Goal: Information Seeking & Learning: Check status

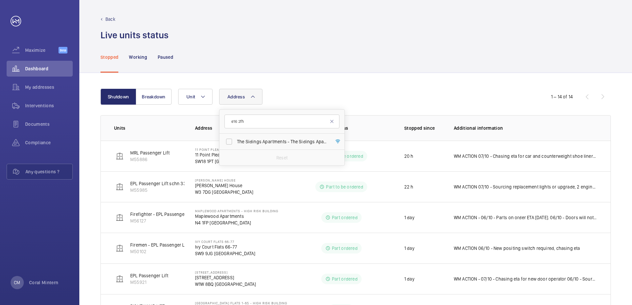
click at [230, 113] on form "e16 2fh" at bounding box center [281, 122] width 125 height 24
type input "ivy court"
click at [276, 148] on label "Ivy Court Flats [STREET_ADDRESS]" at bounding box center [276, 142] width 115 height 16
click at [236, 148] on input "Ivy Court Flats [STREET_ADDRESS]" at bounding box center [228, 141] width 13 height 13
checkbox input "true"
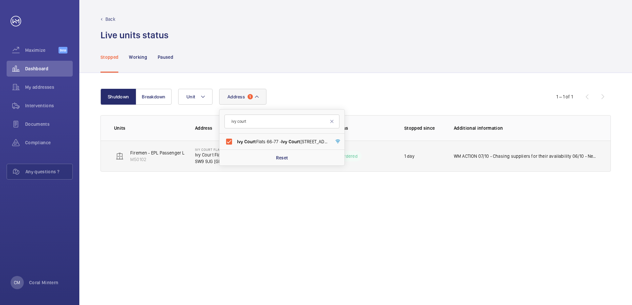
click at [538, 165] on td "WM ACTION 07/10 - Chasing suppliers for their availability 06/10 - New positing…" at bounding box center [526, 156] width 167 height 31
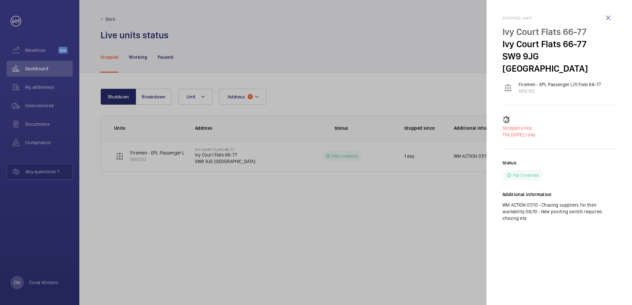
drag, startPoint x: 555, startPoint y: 212, endPoint x: 505, endPoint y: 14, distance: 205.2
click at [505, 14] on div "Stopped unit Ivy Court Flats [STREET_ADDRESS] Firemen - EPL Passenger Lift Flat…" at bounding box center [559, 124] width 114 height 248
click at [557, 225] on div "Stopped unit Ivy Court Flats [STREET_ADDRESS] Firemen - EPL Passenger Lift Flat…" at bounding box center [559, 124] width 114 height 248
drag, startPoint x: 558, startPoint y: 224, endPoint x: 487, endPoint y: 24, distance: 212.2
click at [487, 24] on mat-sidenav "Stopped unit Ivy Court Flats [STREET_ADDRESS] Firemen - EPL Passenger Lift Flat…" at bounding box center [558, 152] width 145 height 305
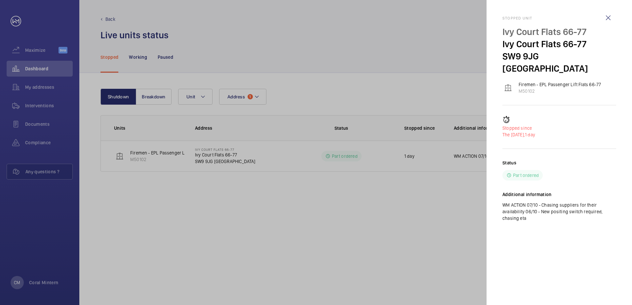
drag, startPoint x: 487, startPoint y: 24, endPoint x: 531, endPoint y: 184, distance: 165.9
click at [531, 191] on h2 "Additional information" at bounding box center [559, 194] width 114 height 7
click at [537, 205] on p "WM ACTION 07/10 - Chasing suppliers for their availability 06/10 - New positing…" at bounding box center [559, 212] width 114 height 20
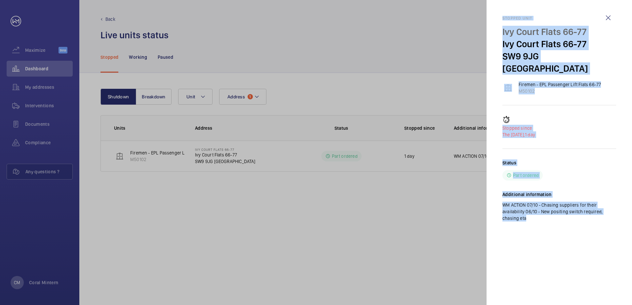
drag, startPoint x: 537, startPoint y: 206, endPoint x: 515, endPoint y: 26, distance: 181.1
click at [493, 18] on mat-sidenav "Stopped unit Ivy Court Flats [STREET_ADDRESS] Firemen - EPL Passenger Lift Flat…" at bounding box center [558, 152] width 145 height 305
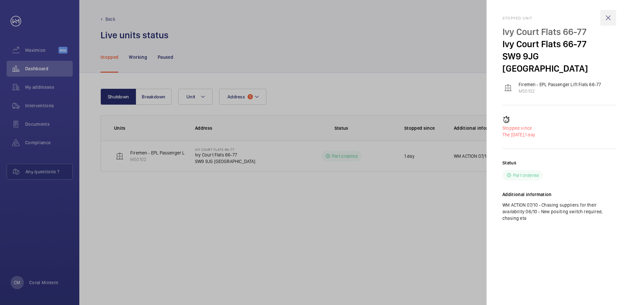
click at [608, 22] on wm-front-icon-button at bounding box center [608, 18] width 16 height 16
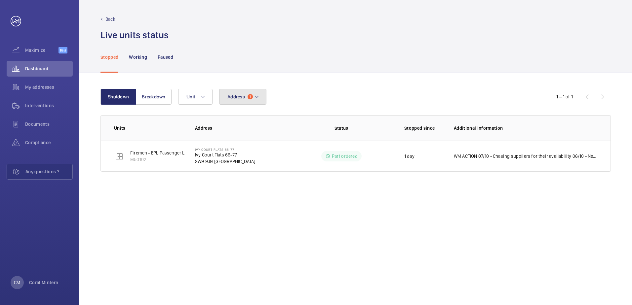
click at [244, 97] on span "Address" at bounding box center [236, 96] width 18 height 5
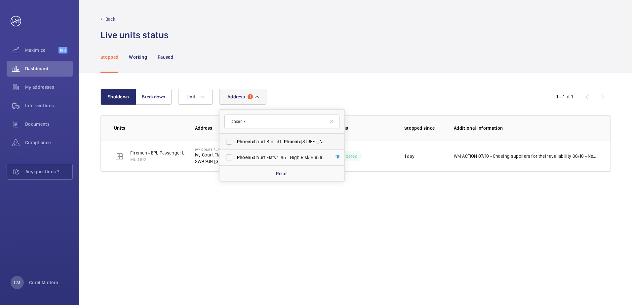
type input "phoenix"
click at [267, 142] on span "Phoenix Court Bin Lift - [STREET_ADDRESS]" at bounding box center [282, 141] width 91 height 7
click at [236, 142] on input "Phoenix Court Bin Lift - [STREET_ADDRESS]" at bounding box center [228, 141] width 13 height 13
checkbox input "true"
click at [265, 156] on span "[GEOGRAPHIC_DATA] Flats [STREET_ADDRESS]" at bounding box center [282, 157] width 91 height 7
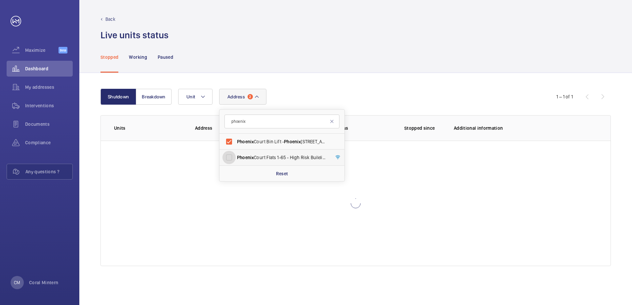
click at [236, 156] on input "[GEOGRAPHIC_DATA] Flats [STREET_ADDRESS]" at bounding box center [228, 157] width 13 height 13
checkbox input "true"
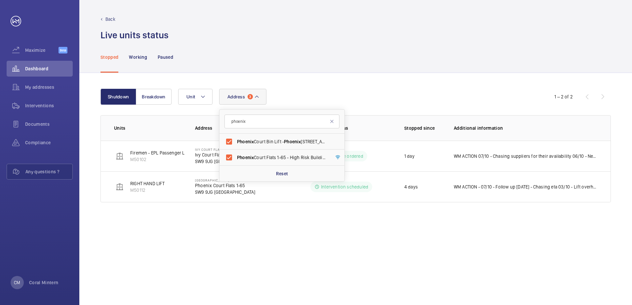
click at [423, 83] on div "Shutdown Breakdown Address [STREET_ADDRESS] Phoenix Court Flats 1-65 - High Ris…" at bounding box center [355, 189] width 552 height 232
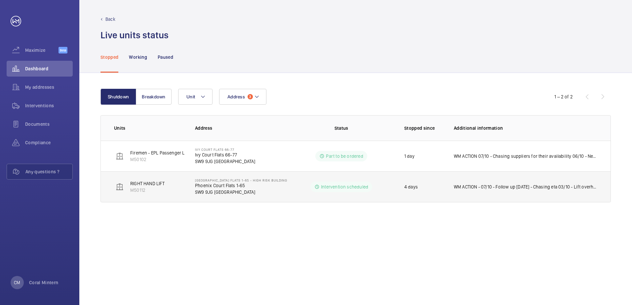
click at [499, 184] on p "WM ACTION - 07/10 - Follow up [DATE] - Chasing eta 03/10 - Lift overheating tec…" at bounding box center [525, 187] width 143 height 7
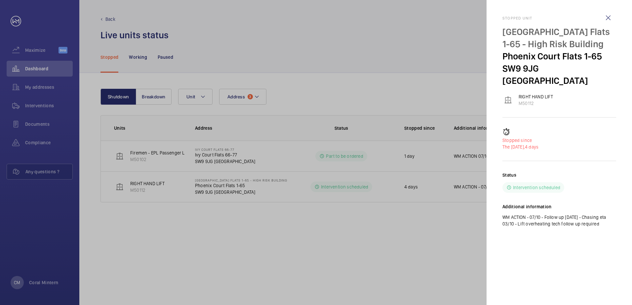
drag, startPoint x: 609, startPoint y: 210, endPoint x: 496, endPoint y: 19, distance: 222.1
click at [496, 19] on mat-sidenav "Stopped unit [GEOGRAPHIC_DATA] Flats 1-65 - High [STREET_ADDRESS] RIGHT HAND LI…" at bounding box center [558, 152] width 145 height 305
drag, startPoint x: 496, startPoint y: 19, endPoint x: 516, endPoint y: 31, distance: 23.6
copy div "Stopped unit [GEOGRAPHIC_DATA] Flats 1-65 - High [STREET_ADDRESS] RIGHT HAND LI…"
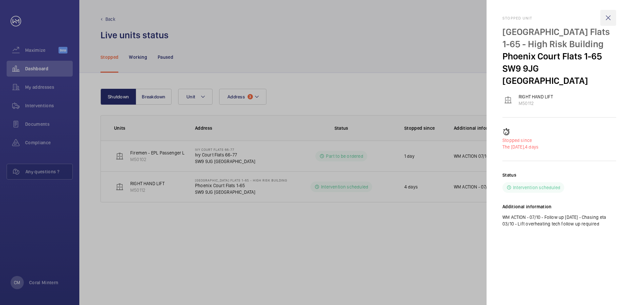
click at [607, 18] on wm-front-icon-button at bounding box center [608, 18] width 16 height 16
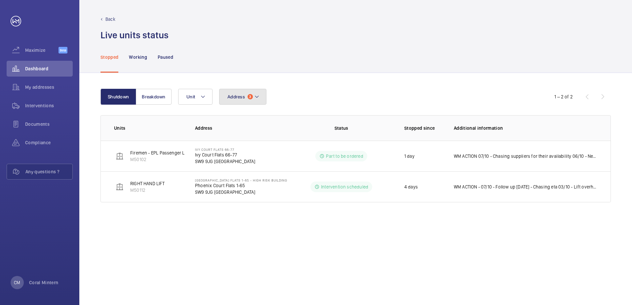
click at [248, 92] on button "Address 3" at bounding box center [242, 97] width 47 height 16
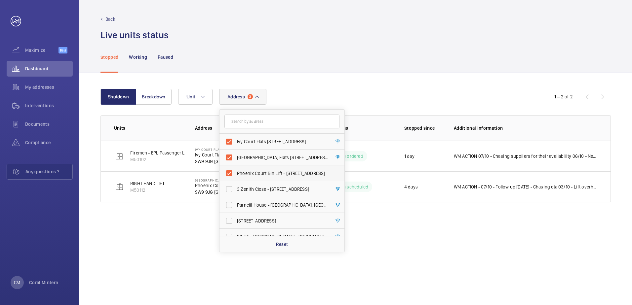
drag, startPoint x: 260, startPoint y: 142, endPoint x: 260, endPoint y: 155, distance: 12.2
click at [260, 142] on span "Ivy Court Flats [STREET_ADDRESS]" at bounding box center [282, 141] width 91 height 7
click at [236, 142] on input "Ivy Court Flats [STREET_ADDRESS]" at bounding box center [228, 141] width 13 height 13
checkbox input "false"
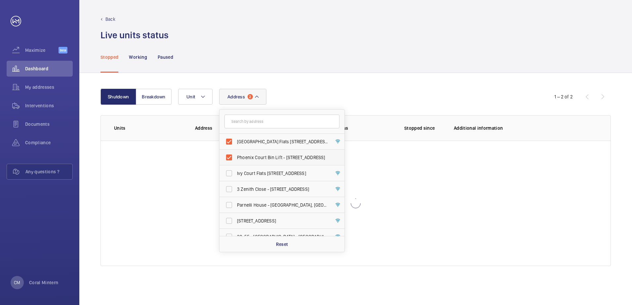
click at [260, 160] on span "Phoenix Court Bin Lift - [STREET_ADDRESS]" at bounding box center [282, 157] width 91 height 7
click at [236, 160] on input "Phoenix Court Bin Lift - [STREET_ADDRESS]" at bounding box center [228, 157] width 13 height 13
checkbox input "false"
click at [273, 138] on label "[GEOGRAPHIC_DATA] Flats [STREET_ADDRESS]" at bounding box center [276, 142] width 115 height 16
click at [236, 138] on input "[GEOGRAPHIC_DATA] Flats [STREET_ADDRESS]" at bounding box center [228, 141] width 13 height 13
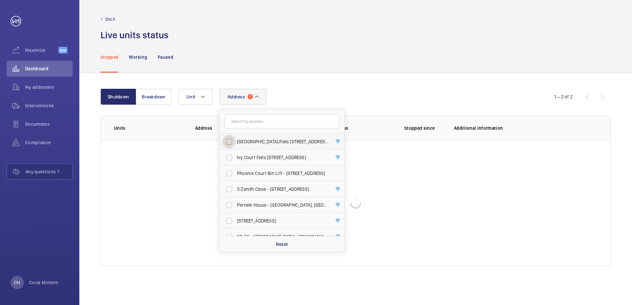
checkbox input "false"
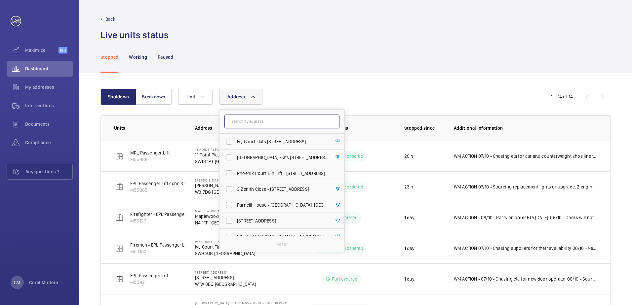
click at [273, 126] on input "text" at bounding box center [281, 122] width 115 height 14
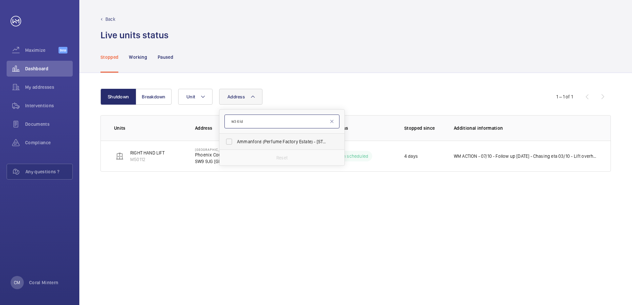
type input "w3 6ld"
click at [252, 137] on label "Ammanford (Perfume Factory Estate) - [STREET_ADDRESS]" at bounding box center [276, 142] width 115 height 16
click at [236, 137] on input "Ammanford (Perfume Factory Estate) - [STREET_ADDRESS]" at bounding box center [228, 141] width 13 height 13
checkbox input "true"
